Goal: Transaction & Acquisition: Download file/media

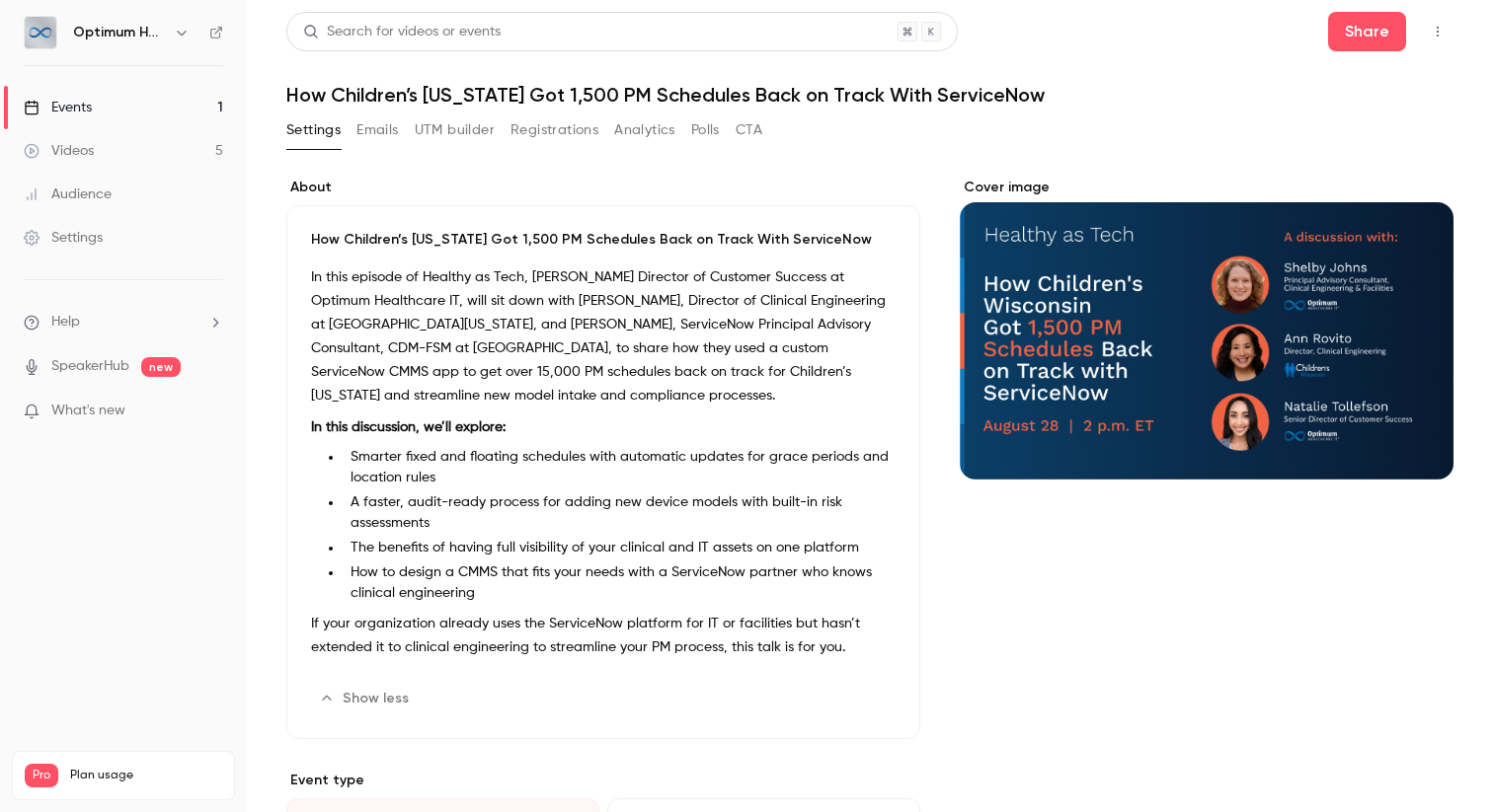
click at [201, 105] on link "Events 1" at bounding box center [123, 107] width 247 height 44
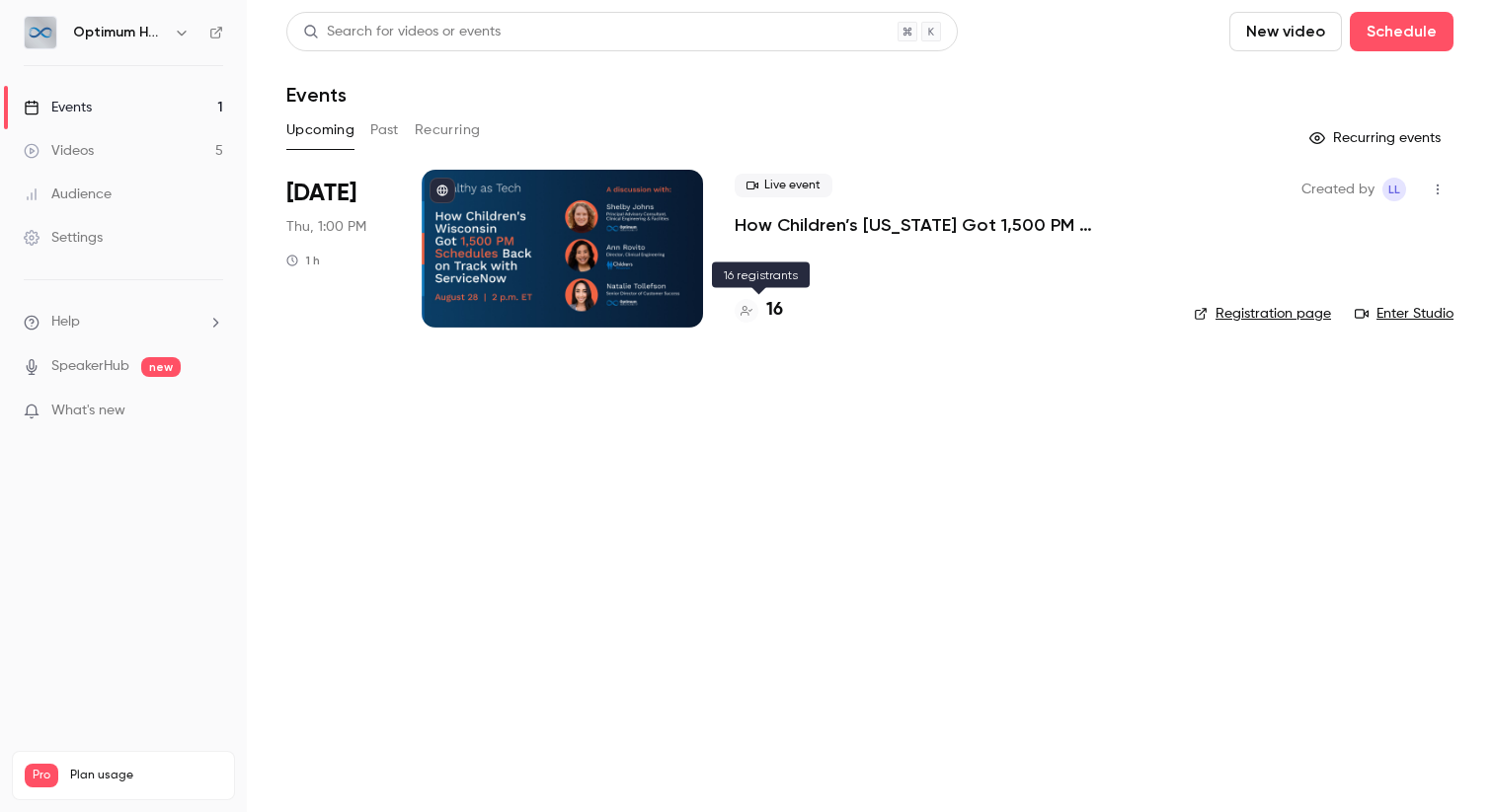
click at [770, 318] on h4 "16" at bounding box center [774, 310] width 17 height 27
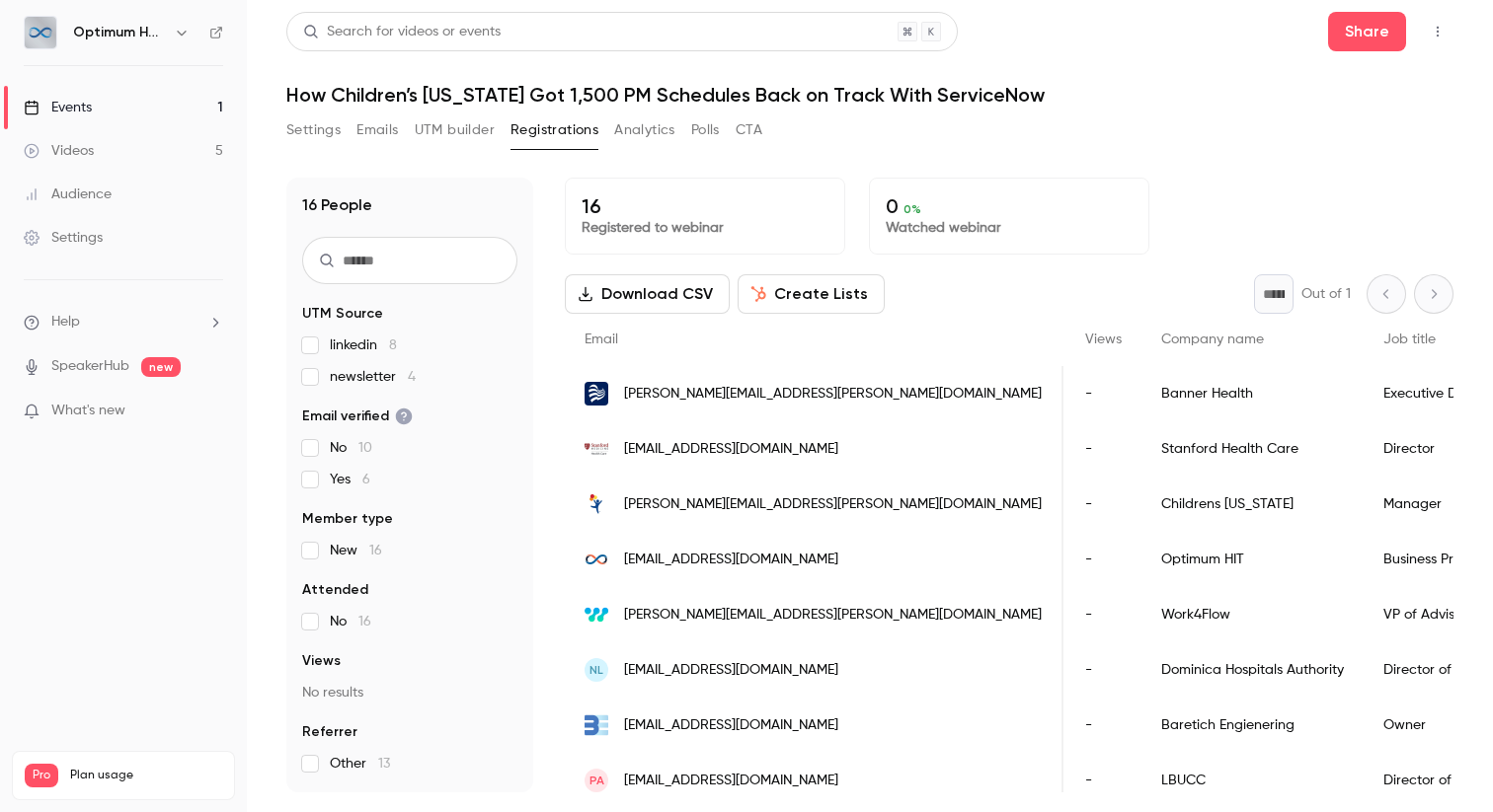
click at [598, 291] on button "Download CSV" at bounding box center [647, 295] width 165 height 40
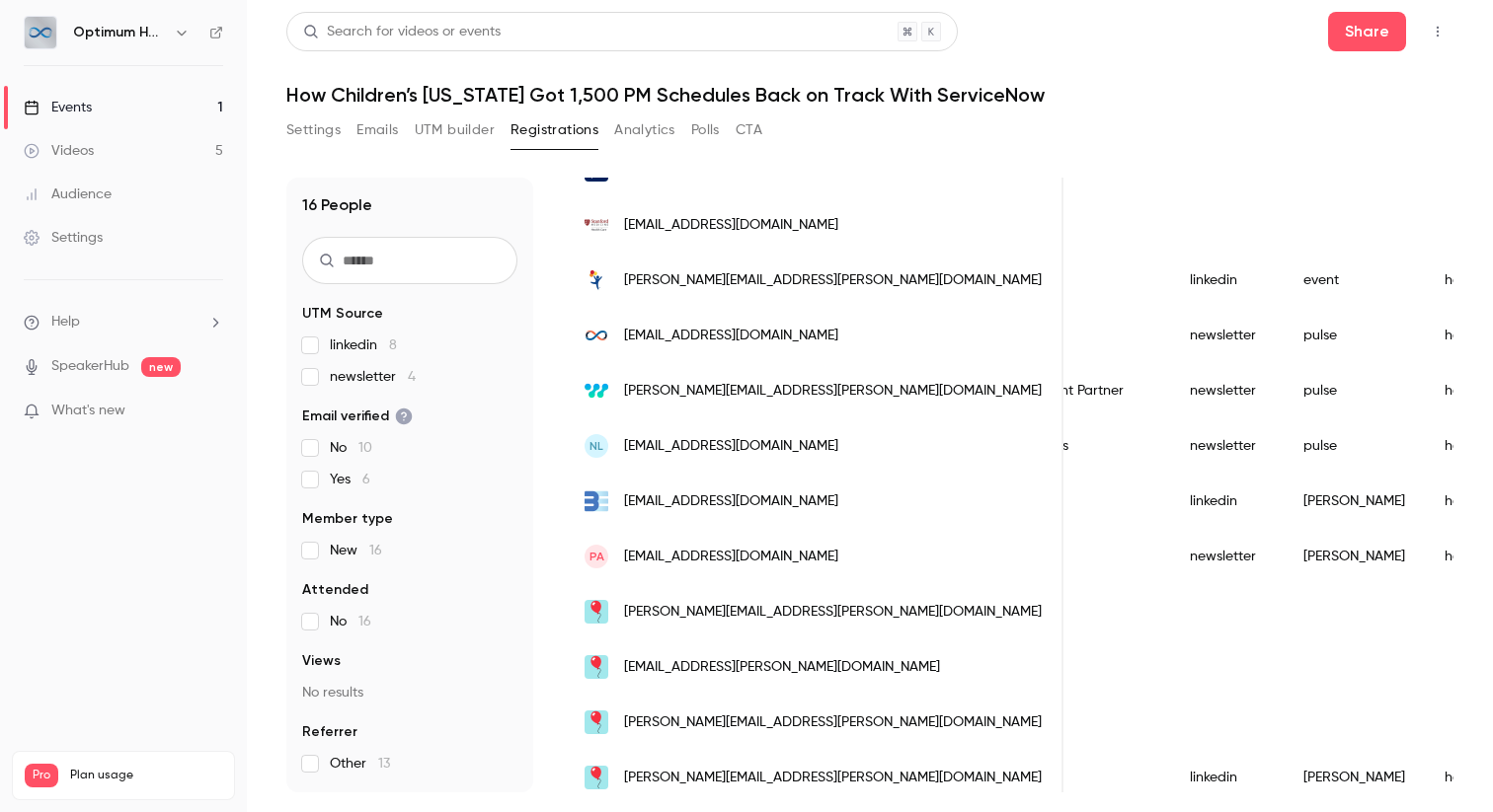
scroll to position [458, 0]
